Goal: Information Seeking & Learning: Learn about a topic

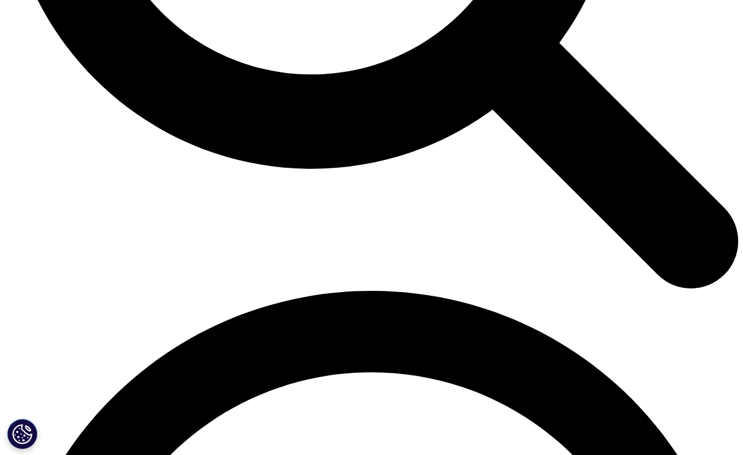
scroll to position [2568, 0]
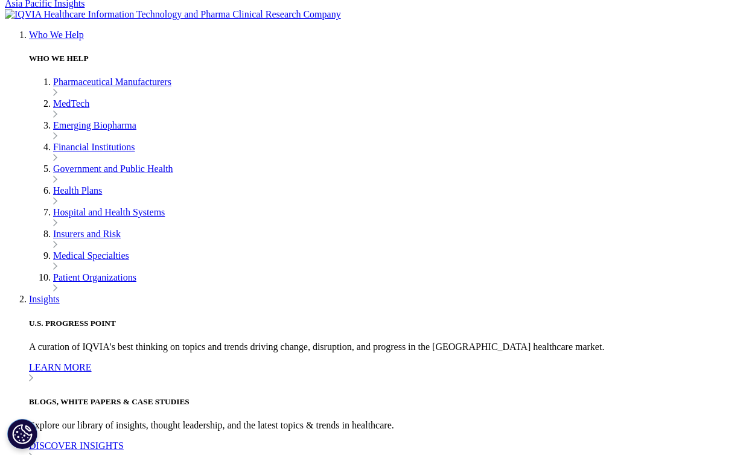
scroll to position [2773, 0]
